Goal: Task Accomplishment & Management: Manage account settings

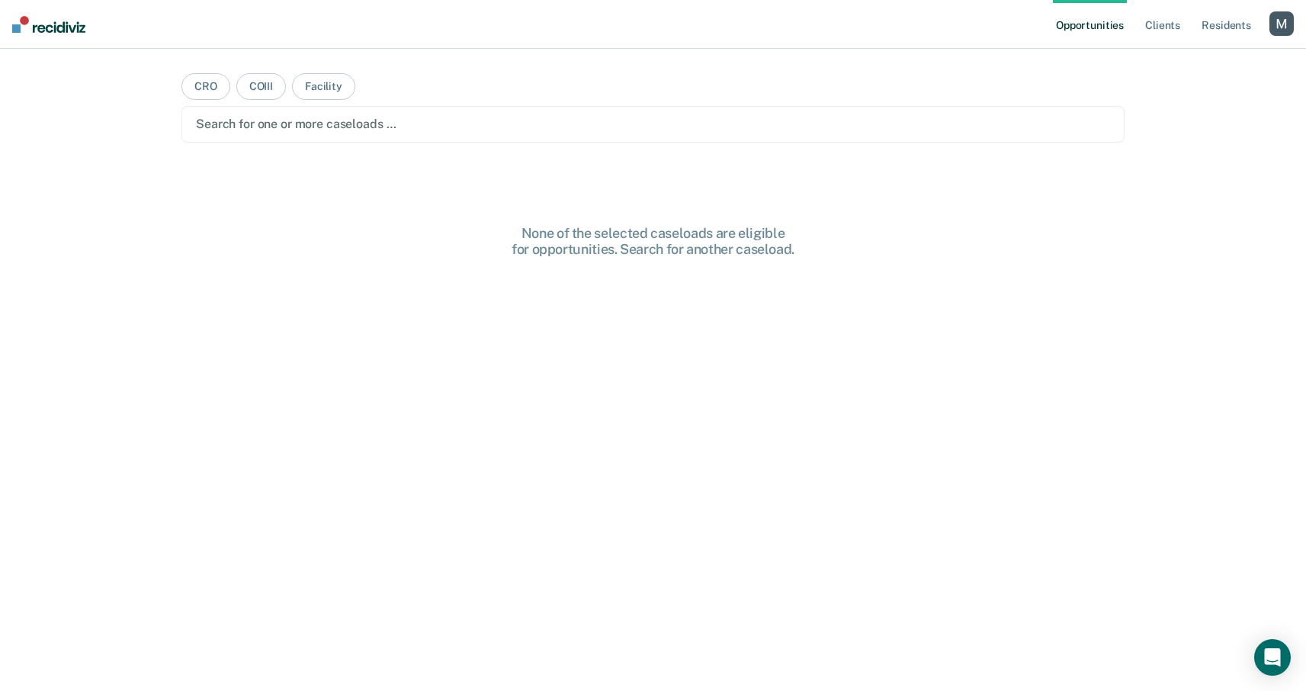
click at [1287, 29] on div "button" at bounding box center [1281, 23] width 24 height 24
click at [1175, 59] on link "Profile" at bounding box center [1220, 62] width 123 height 13
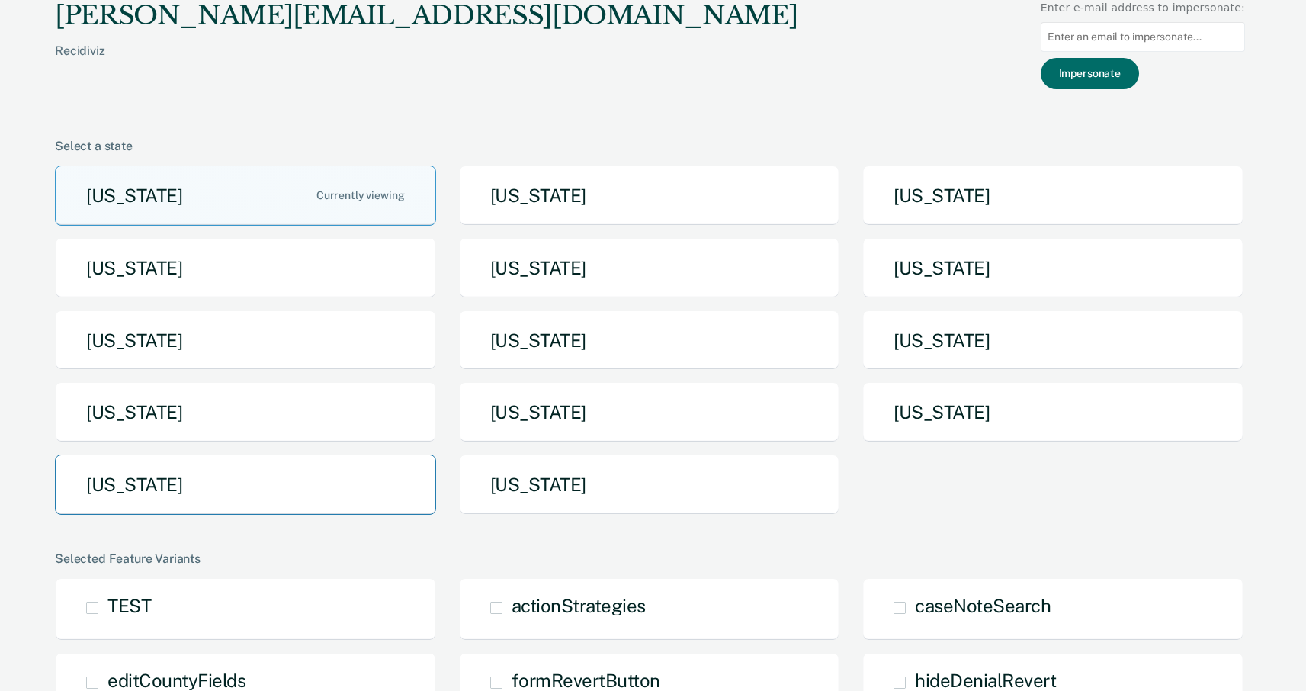
click at [339, 472] on button "[US_STATE]" at bounding box center [245, 484] width 381 height 60
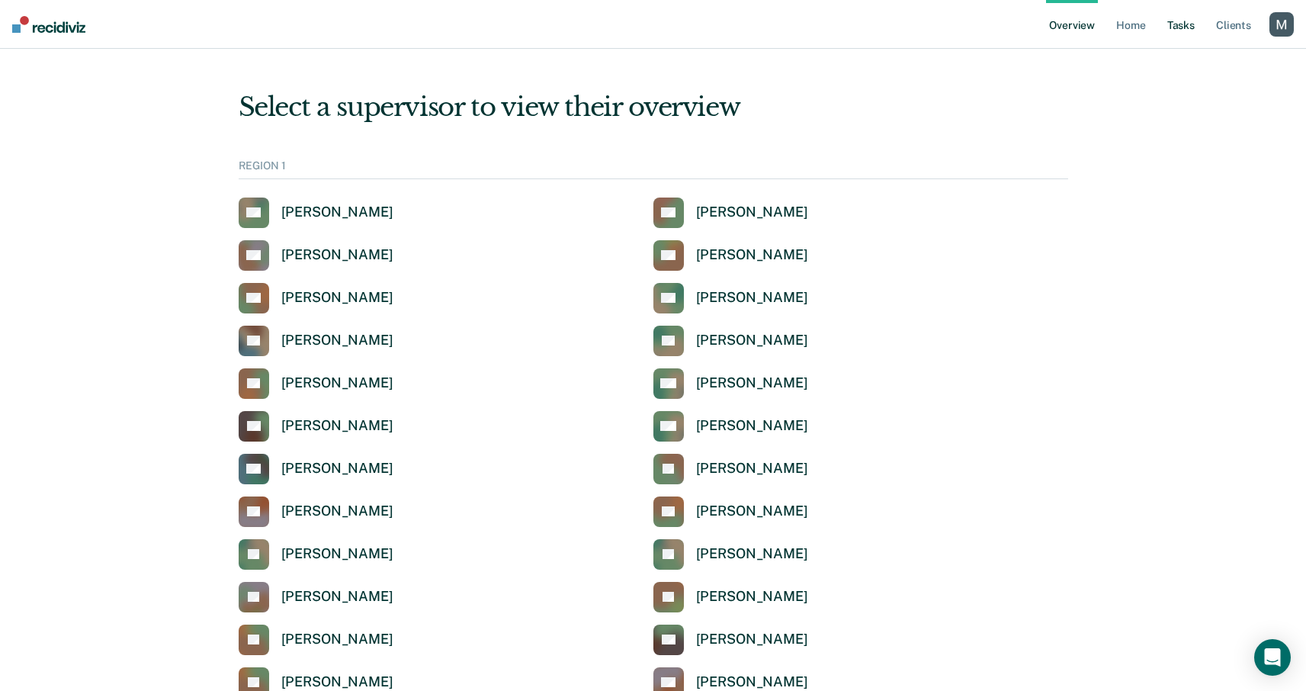
click at [1188, 37] on link "Tasks" at bounding box center [1181, 24] width 34 height 49
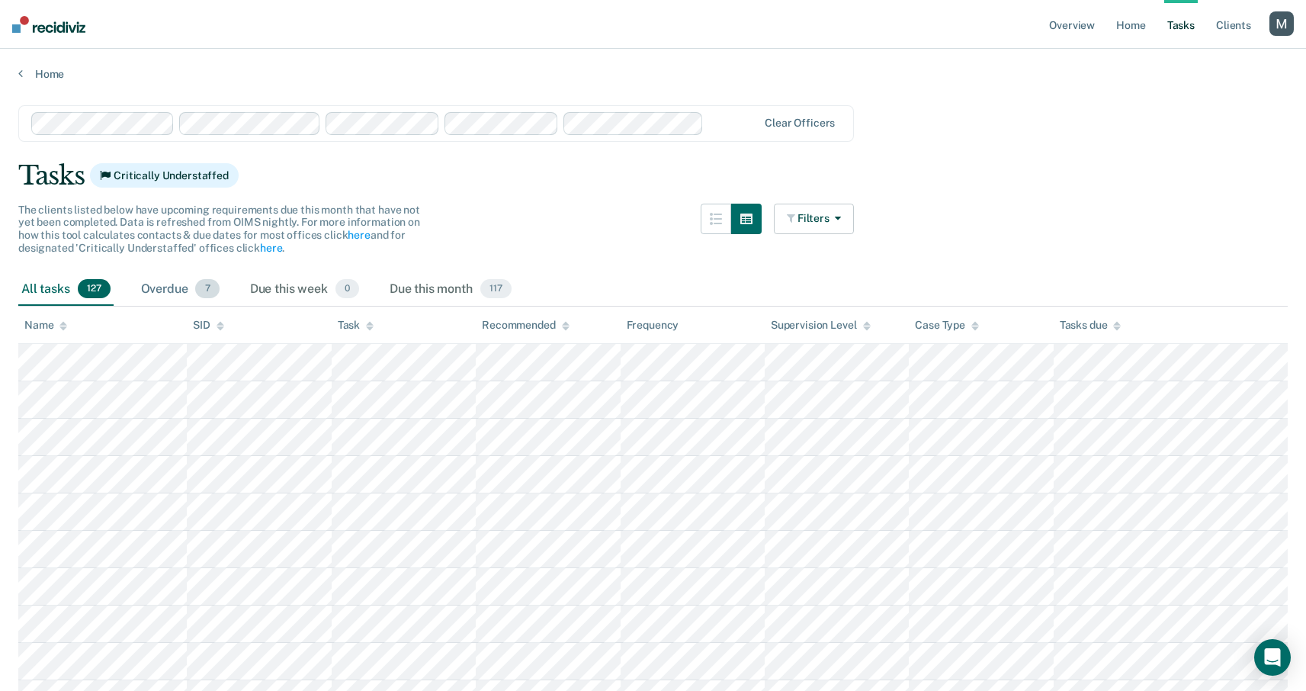
click at [175, 290] on div "Overdue 7" at bounding box center [180, 290] width 85 height 34
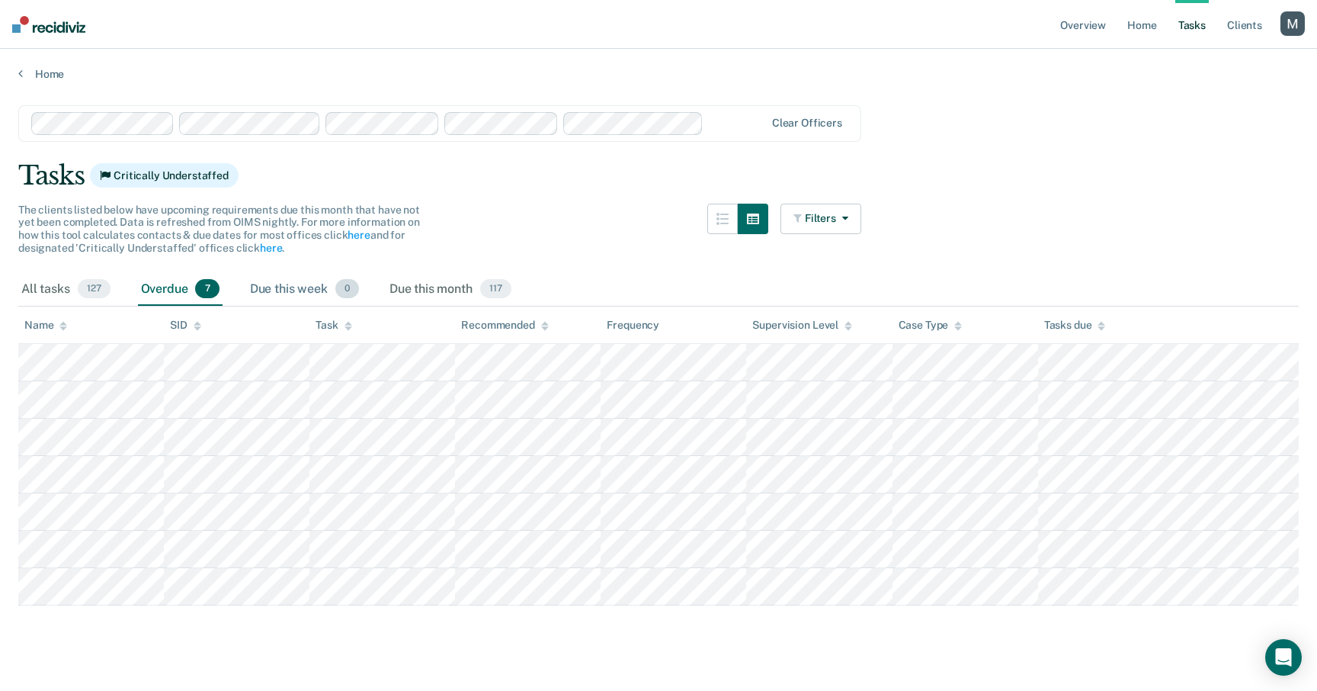
click at [307, 283] on div "Due this week 0" at bounding box center [304, 290] width 115 height 34
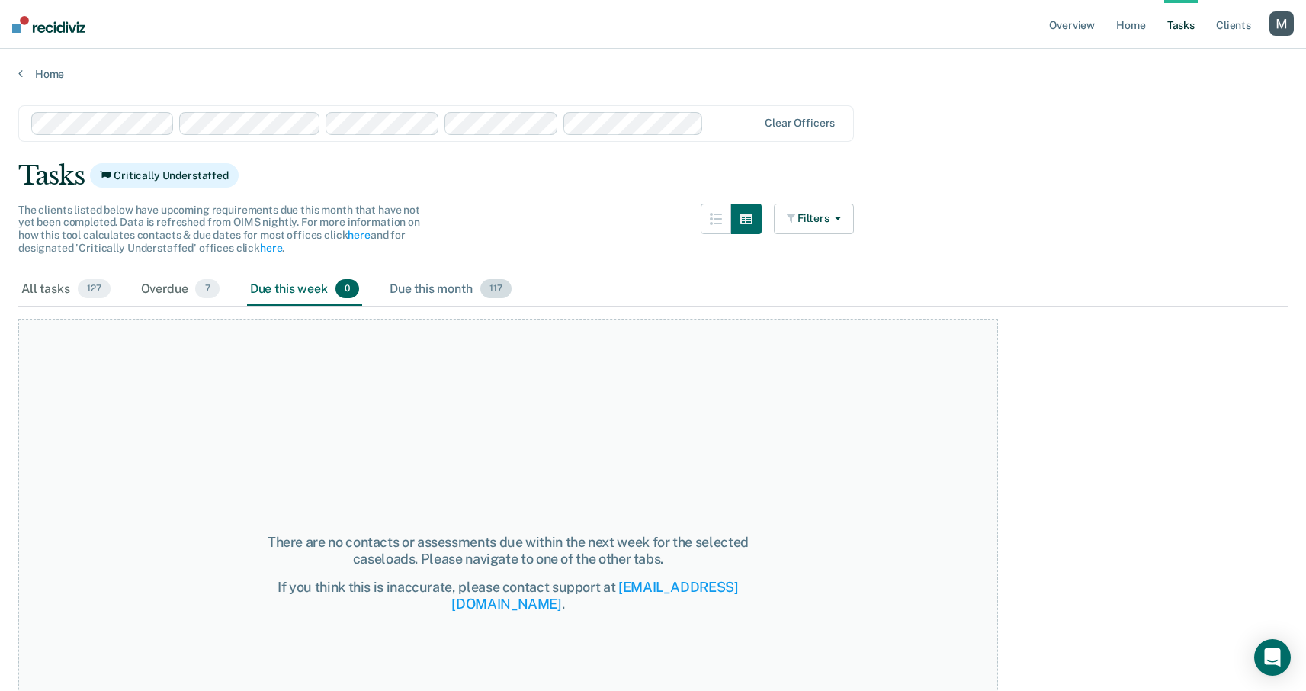
click at [461, 284] on div "Due this month 117" at bounding box center [450, 290] width 128 height 34
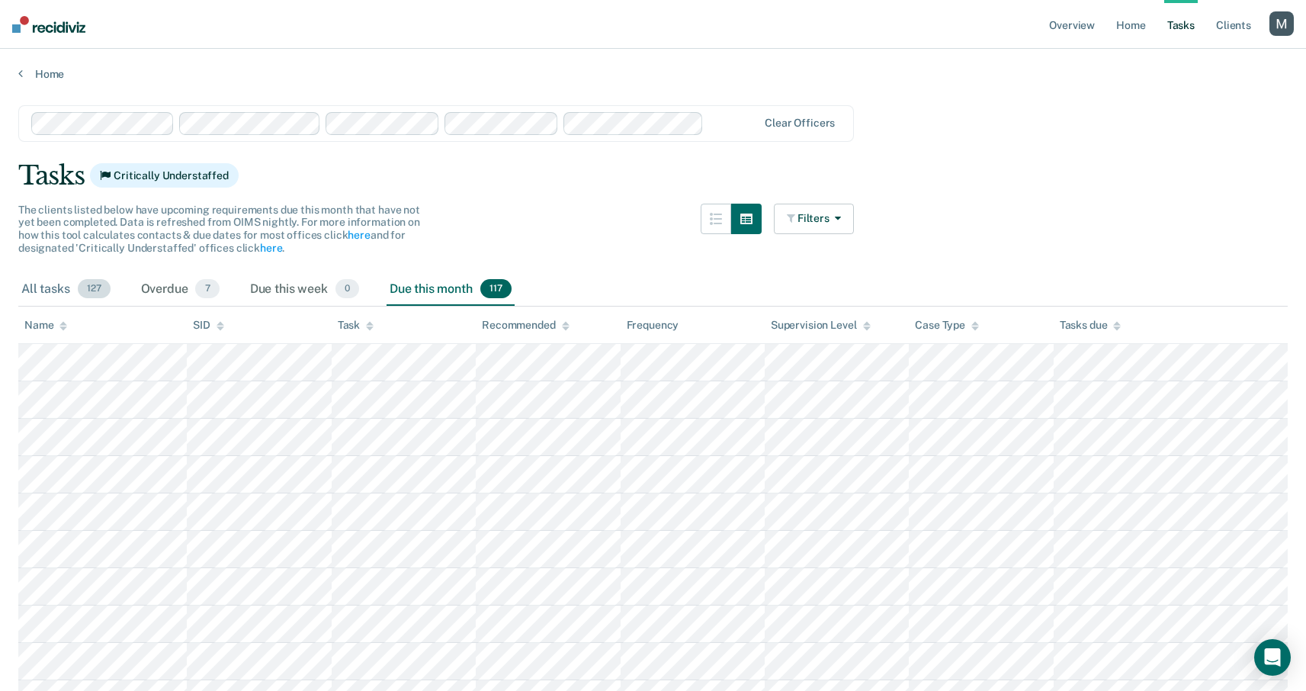
click at [41, 288] on div "All tasks 127" at bounding box center [65, 290] width 95 height 34
